Goal: Find specific page/section: Find specific page/section

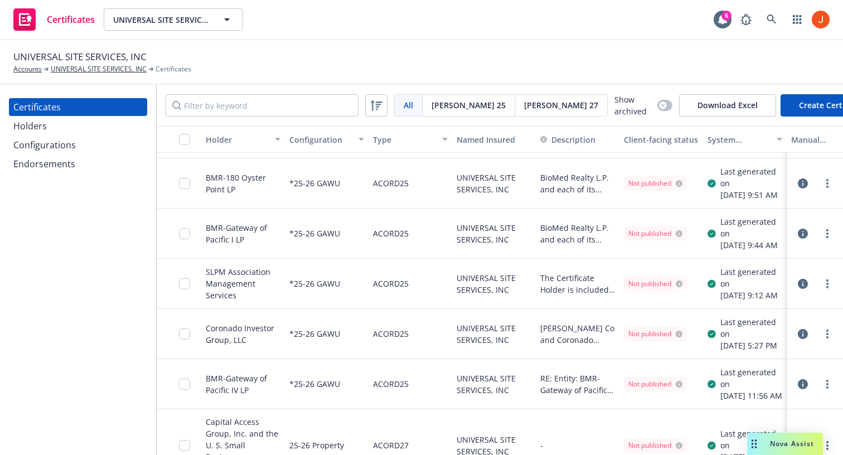
scroll to position [240, 0]
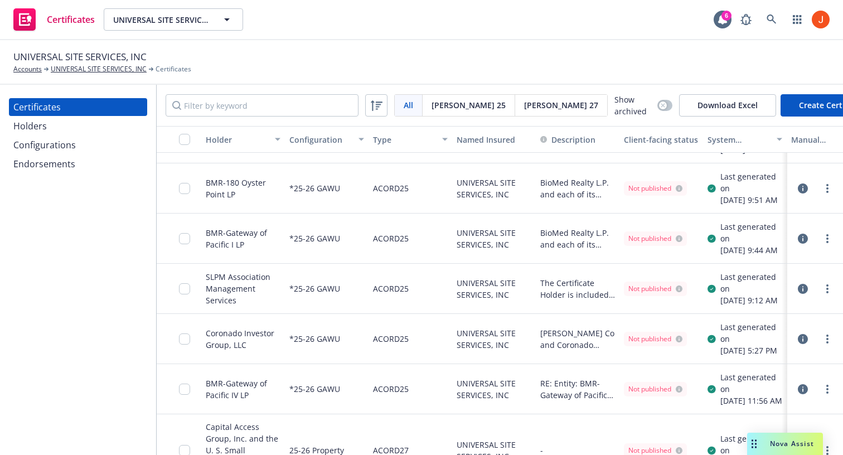
click at [60, 142] on div "Configurations" at bounding box center [44, 145] width 62 height 18
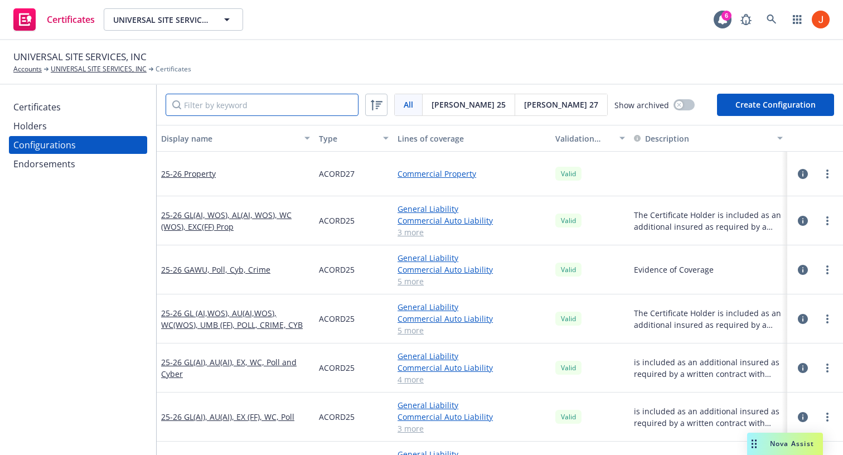
click at [267, 101] on input "Filter by keyword" at bounding box center [262, 105] width 193 height 22
paste input "*25-26 GAWU"
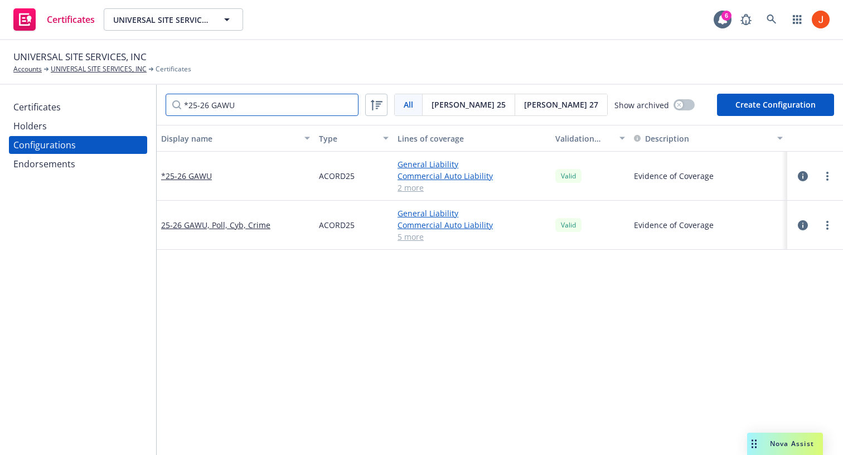
type input "*25-26 GAWU"
click at [804, 174] on icon "button" at bounding box center [802, 176] width 10 height 10
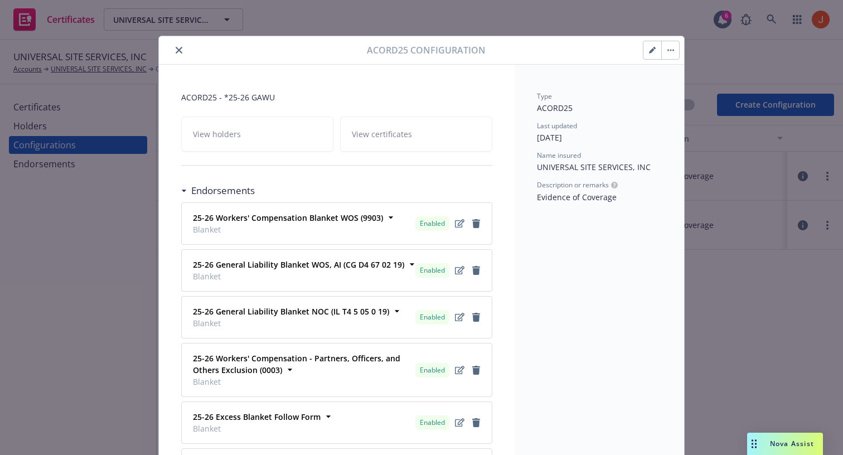
click at [349, 137] on div "View holders View certificates" at bounding box center [336, 133] width 311 height 35
click at [435, 141] on div "View holders View certificates" at bounding box center [336, 133] width 311 height 35
click at [669, 50] on icon "button" at bounding box center [670, 51] width 2 height 2
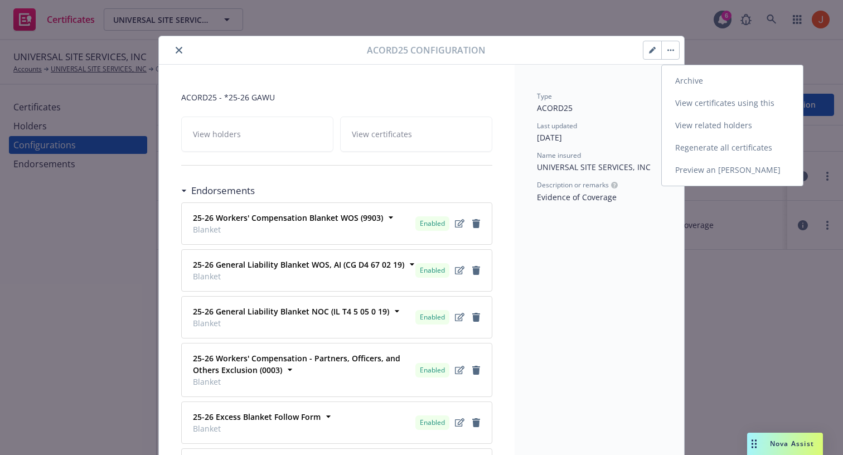
click at [697, 105] on link "View certificates using this" at bounding box center [731, 103] width 141 height 22
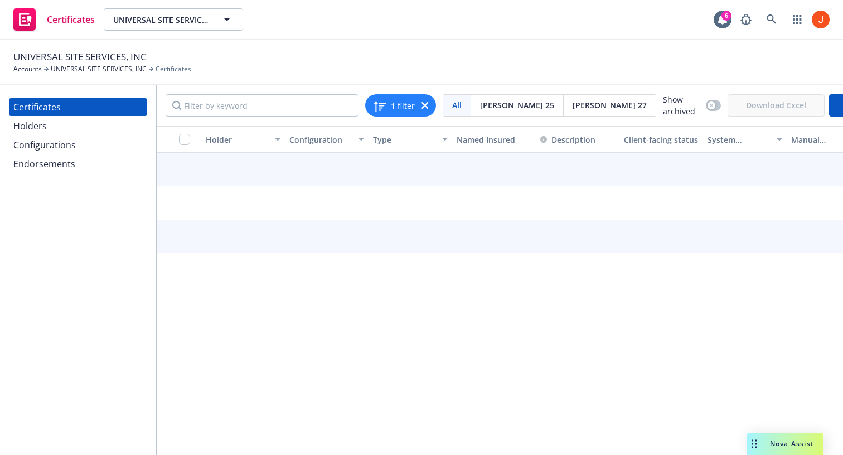
click at [419, 247] on div at bounding box center [541, 214] width 769 height 123
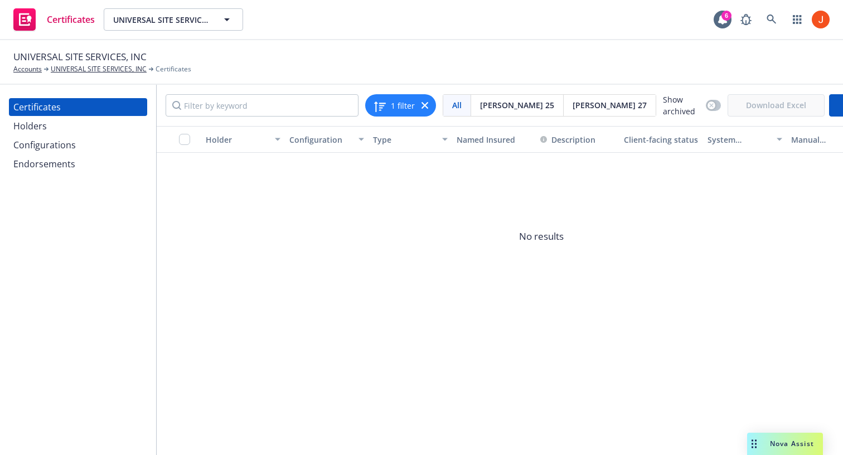
click at [48, 109] on div "Certificates" at bounding box center [36, 107] width 47 height 18
click at [425, 106] on icon at bounding box center [424, 105] width 7 height 7
click at [427, 105] on div "1 filter" at bounding box center [400, 105] width 71 height 22
click at [425, 109] on div "1 filter" at bounding box center [400, 106] width 55 height 16
click at [339, 108] on input "Filter by keyword" at bounding box center [262, 105] width 193 height 22
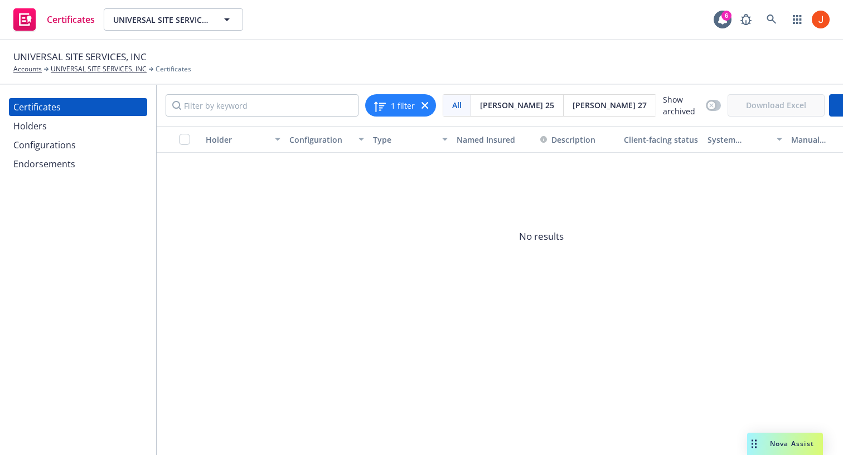
click at [449, 79] on div "UNIVERSAL SITE SERVICES, INC Accounts UNIVERSAL SITE SERVICES, INC Certificates" at bounding box center [421, 62] width 843 height 45
